Goal: Task Accomplishment & Management: Use online tool/utility

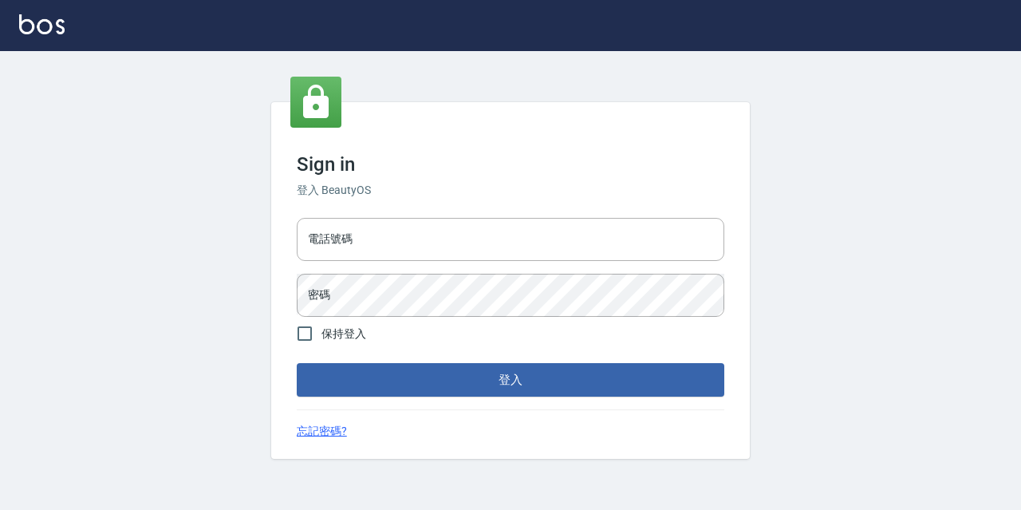
click at [355, 266] on div "電話號碼 電話號碼 密碼 密碼" at bounding box center [510, 267] width 440 height 112
click at [361, 260] on input "電話號碼" at bounding box center [511, 239] width 428 height 43
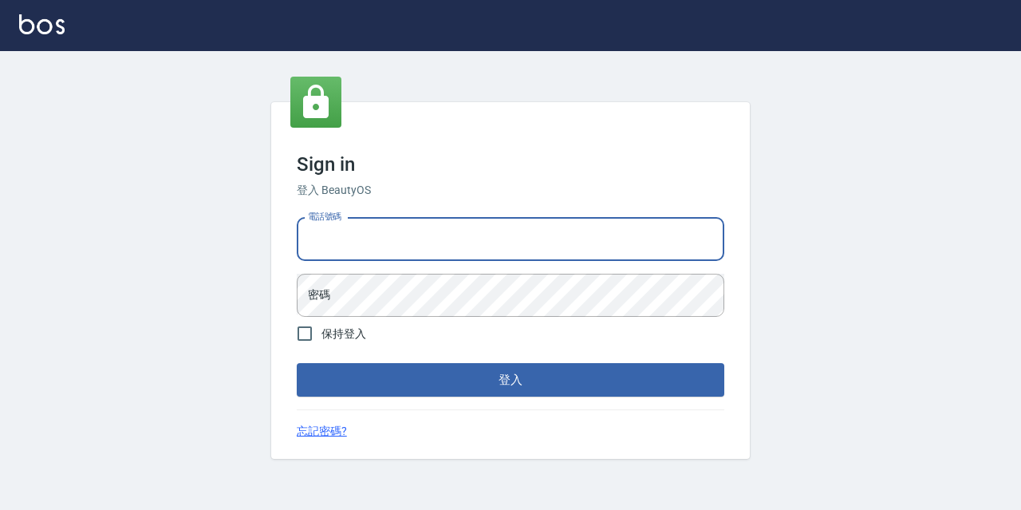
type input "0977888999"
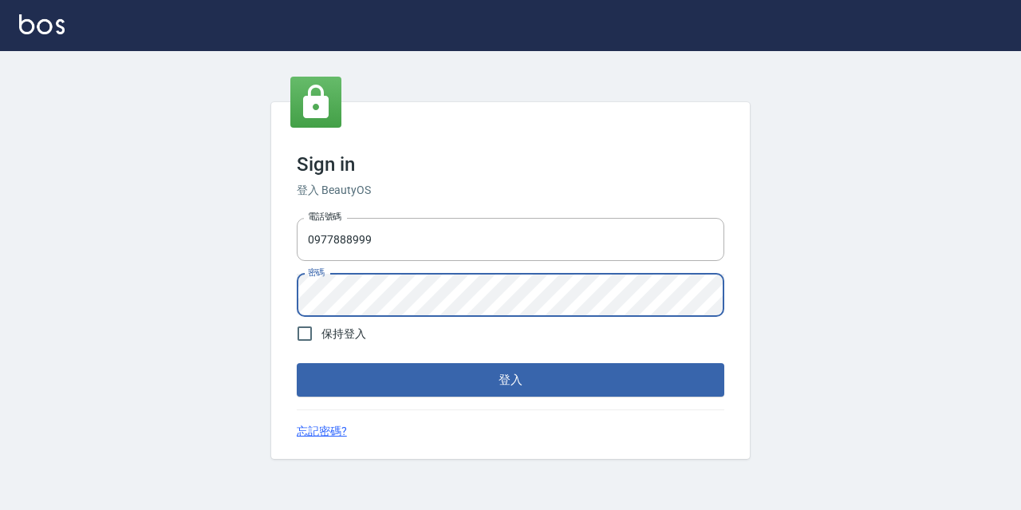
click at [297, 363] on button "登入" at bounding box center [511, 380] width 428 height 34
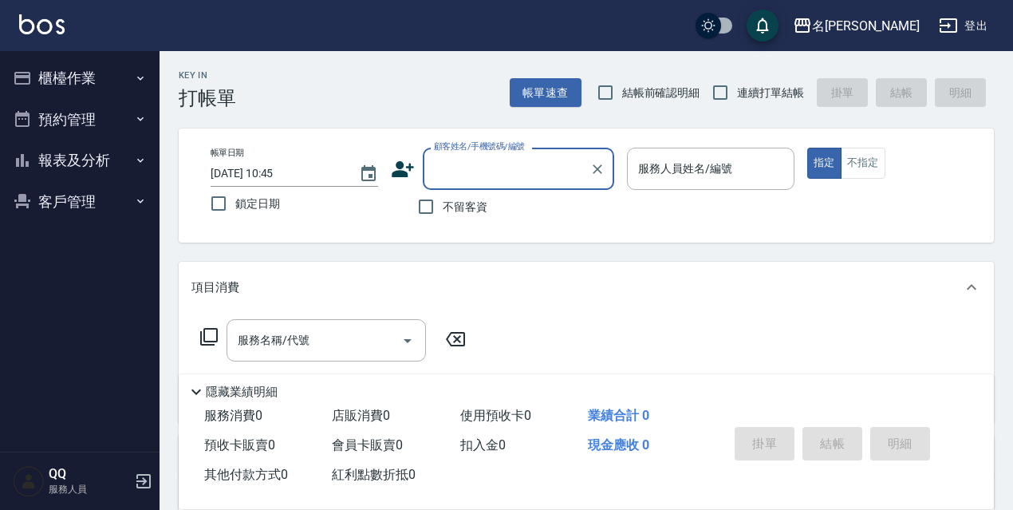
click at [102, 69] on button "櫃檯作業" at bounding box center [79, 77] width 147 height 41
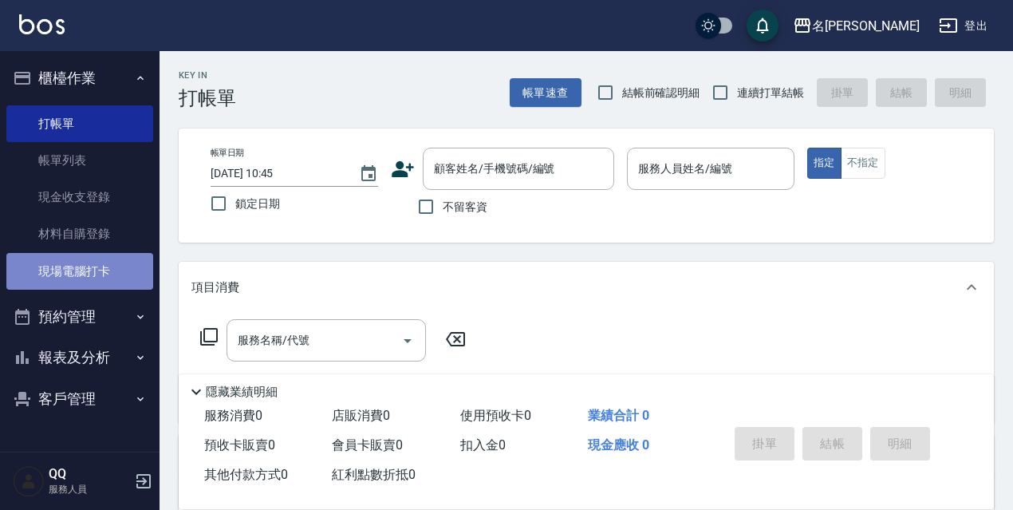
click at [73, 281] on link "現場電腦打卡" at bounding box center [79, 271] width 147 height 37
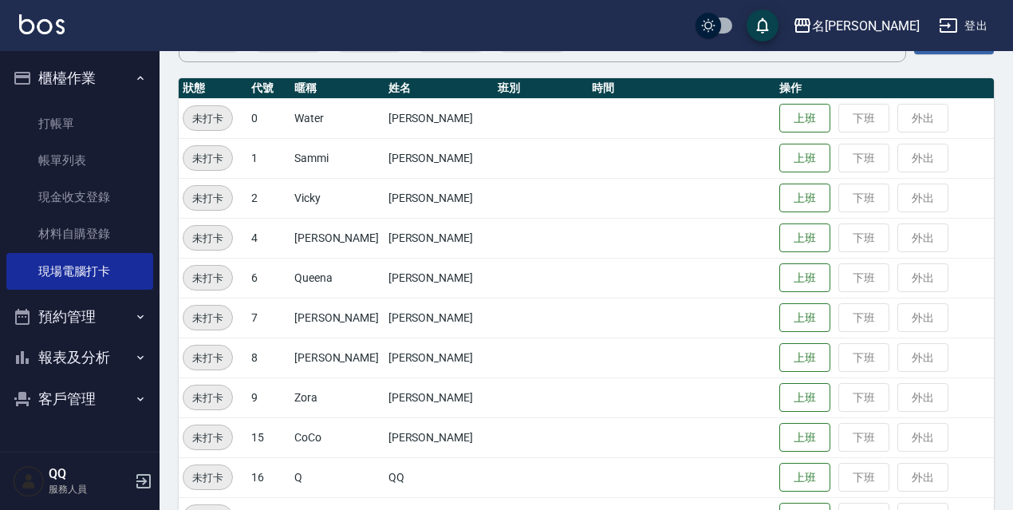
scroll to position [239, 0]
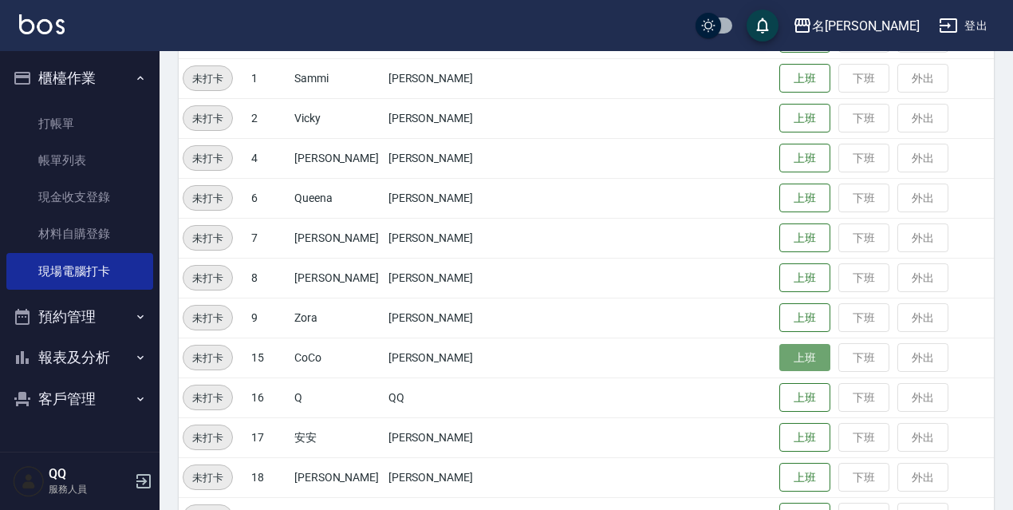
click at [783, 347] on button "上班" at bounding box center [804, 358] width 51 height 28
drag, startPoint x: 800, startPoint y: 309, endPoint x: 785, endPoint y: 302, distance: 16.4
click at [795, 309] on button "上班" at bounding box center [804, 318] width 51 height 30
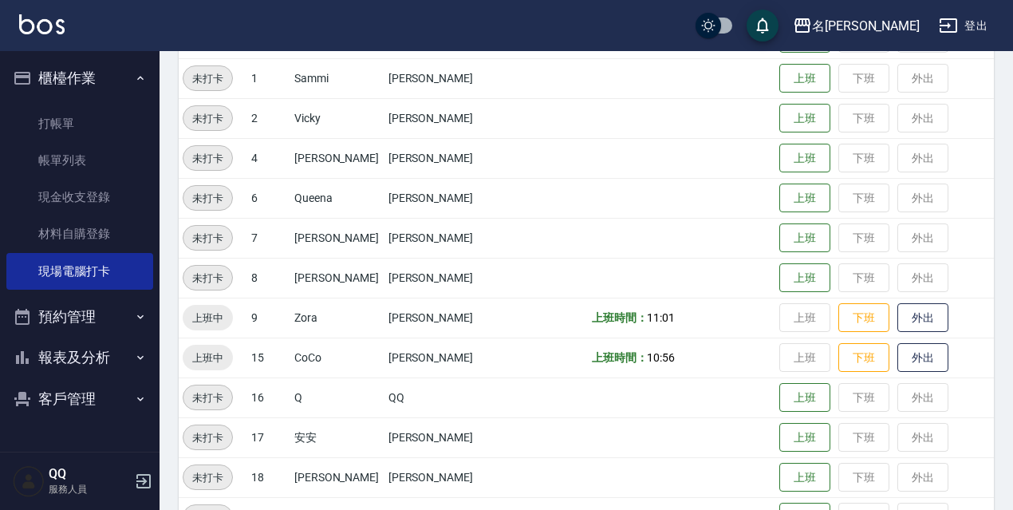
scroll to position [160, 0]
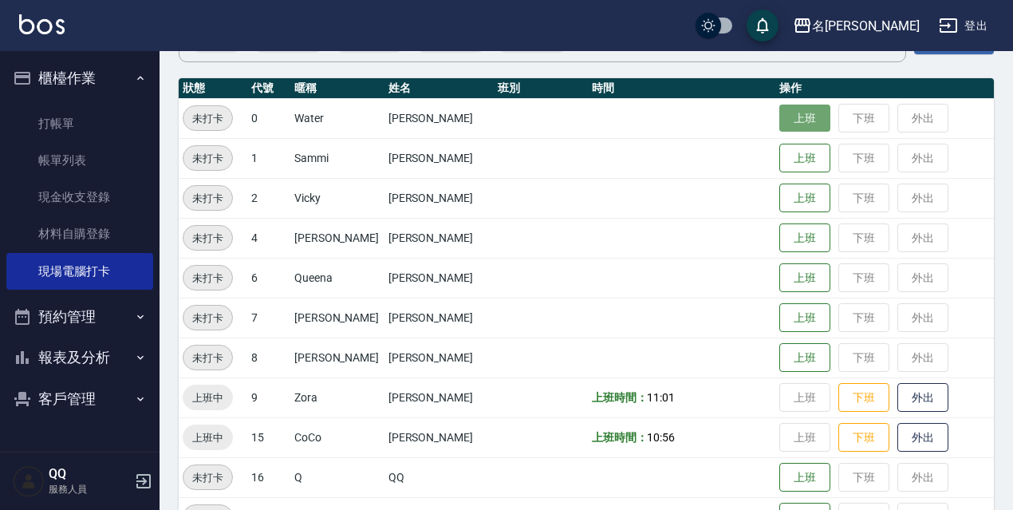
click at [793, 113] on button "上班" at bounding box center [804, 119] width 51 height 28
